Goal: Check status: Check status

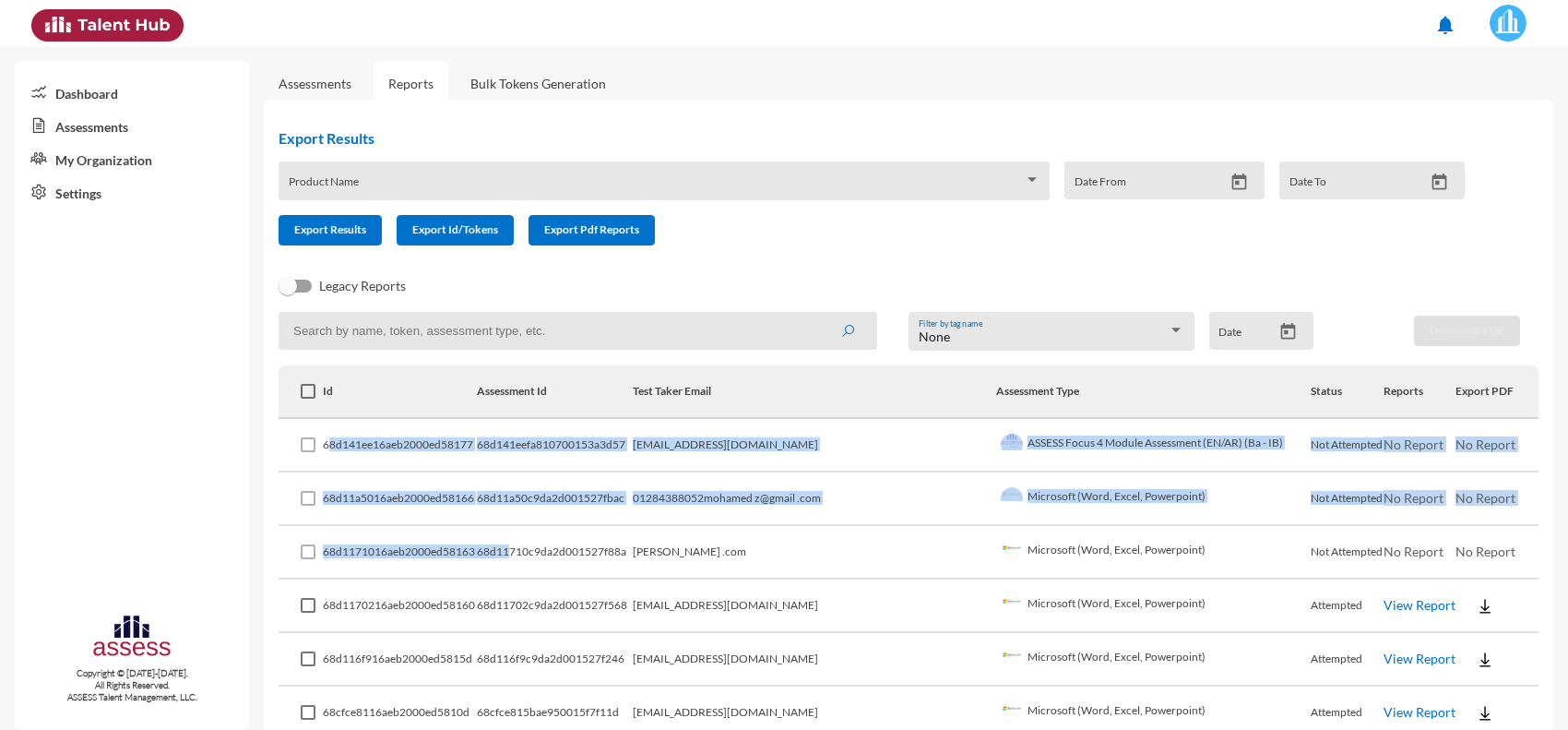
drag, startPoint x: 335, startPoint y: 441, endPoint x: 549, endPoint y: 551, distance: 240.6
click at [549, 551] on td "68d11710c9da2d001527f88a" at bounding box center [554, 552] width 156 height 54
